Goal: Task Accomplishment & Management: Use online tool/utility

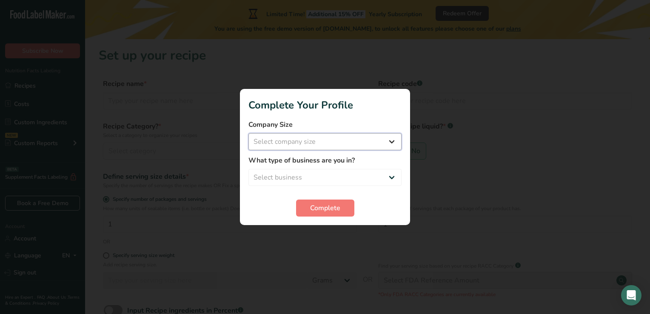
click at [329, 146] on select "Select company size Fewer than 10 Employees 10 to 50 Employees 51 to 500 Employ…" at bounding box center [325, 141] width 153 height 17
select select "1"
click at [249, 133] on select "Select company size Fewer than 10 Employees 10 to 50 Employees 51 to 500 Employ…" at bounding box center [325, 141] width 153 height 17
click at [329, 157] on label "What type of business are you in?" at bounding box center [325, 160] width 153 height 10
click at [329, 177] on select "Select business Packaged Food Manufacturer Restaurant & Cafe Bakery Meal Plans …" at bounding box center [325, 177] width 153 height 17
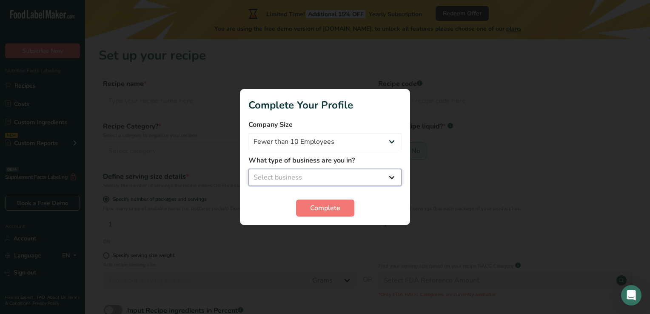
select select "1"
click at [249, 169] on select "Select business Packaged Food Manufacturer Restaurant & Cafe Bakery Meal Plans …" at bounding box center [325, 177] width 153 height 17
click at [330, 207] on span "Complete" at bounding box center [325, 208] width 30 height 10
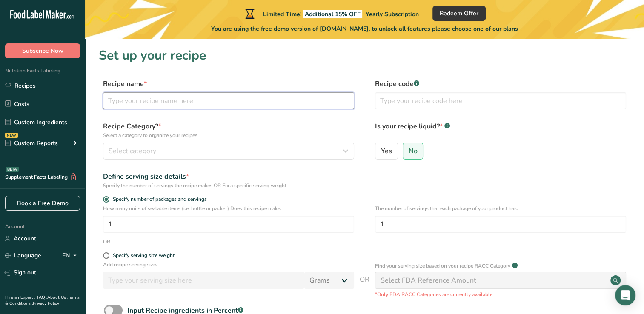
click at [127, 104] on input "text" at bounding box center [228, 100] width 251 height 17
type input "cheese esfiha"
click at [426, 104] on input "text" at bounding box center [500, 100] width 251 height 17
type input "01"
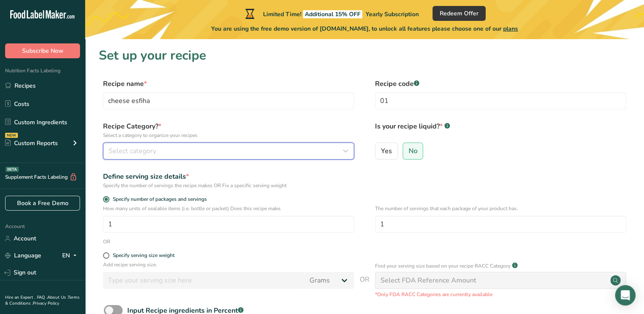
click at [250, 149] on div "Select category" at bounding box center [226, 151] width 235 height 10
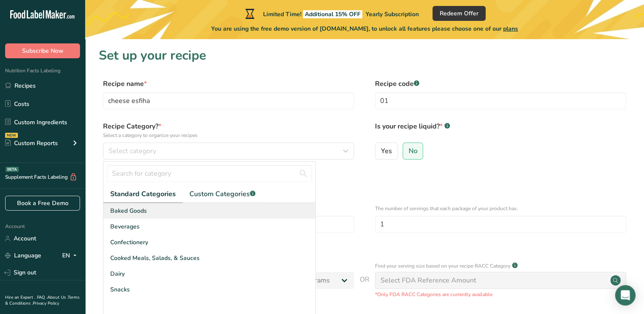
click at [221, 212] on div "Baked Goods" at bounding box center [209, 211] width 212 height 16
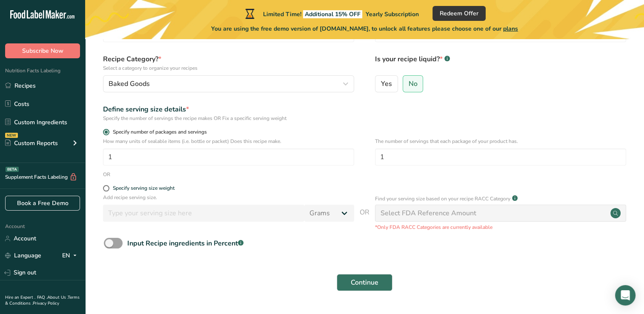
scroll to position [69, 0]
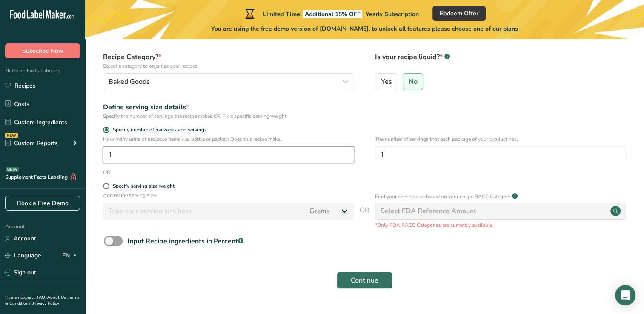
click at [246, 158] on input "1" at bounding box center [228, 154] width 251 height 17
type input "60"
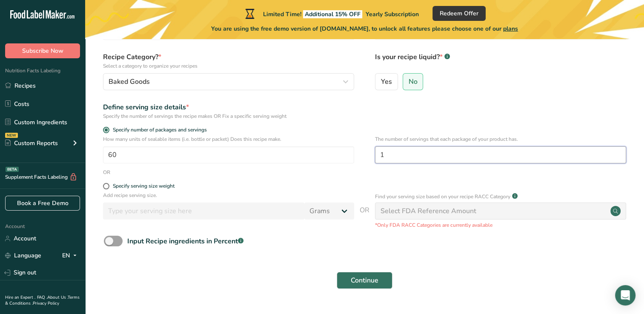
click at [436, 152] on input "1" at bounding box center [500, 154] width 251 height 17
click at [372, 276] on span "Continue" at bounding box center [365, 280] width 28 height 10
